Goal: Task Accomplishment & Management: Manage account settings

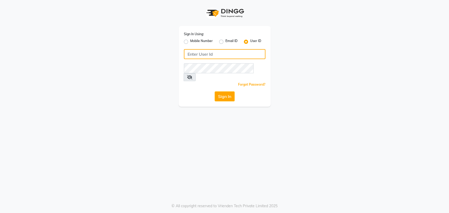
type input "mirth"
click at [192, 75] on icon at bounding box center [189, 77] width 5 height 4
click at [230, 92] on button "Sign In" at bounding box center [225, 97] width 20 height 10
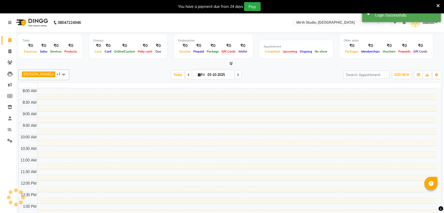
select select "en"
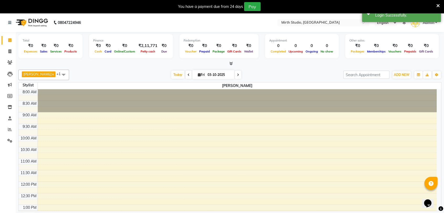
click at [439, 7] on icon at bounding box center [438, 5] width 3 height 5
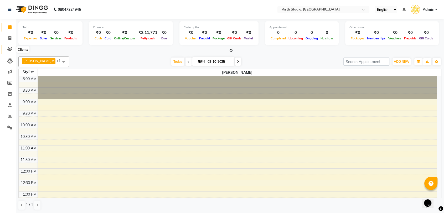
click at [11, 48] on icon at bounding box center [9, 49] width 5 height 4
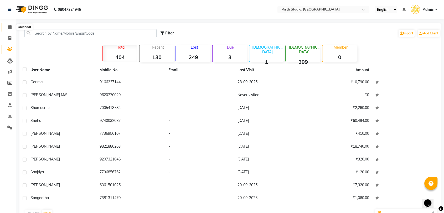
click at [8, 27] on span at bounding box center [9, 27] width 9 height 6
